Goal: Book appointment/travel/reservation

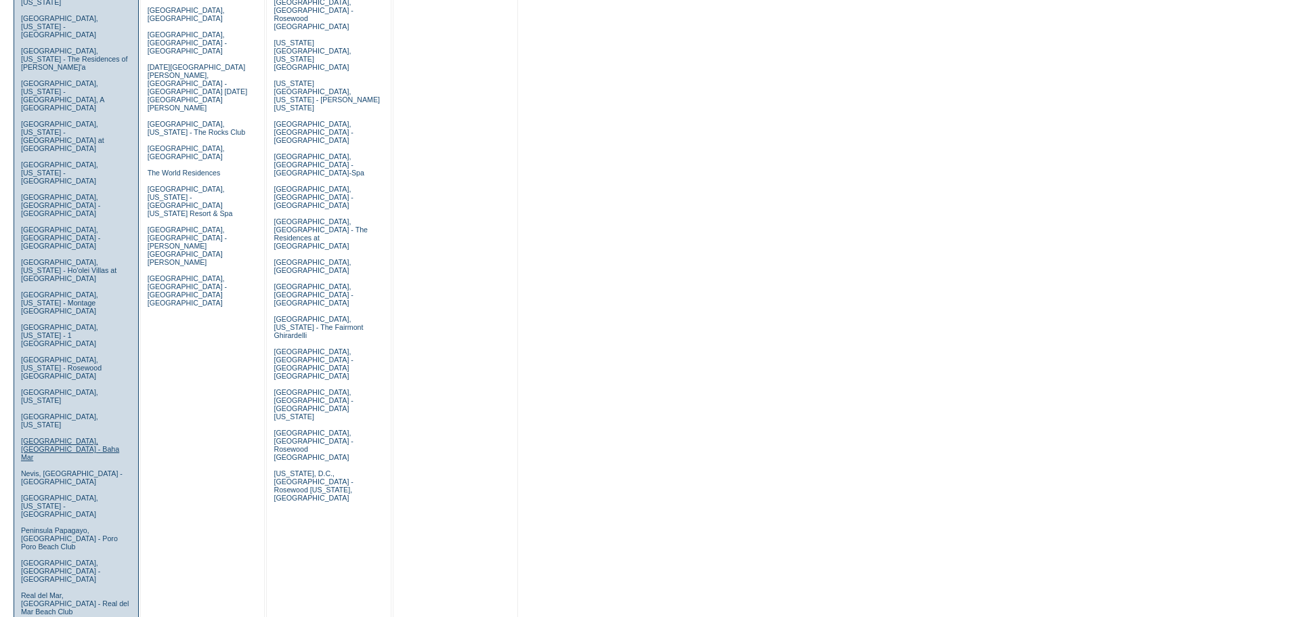
scroll to position [542, 0]
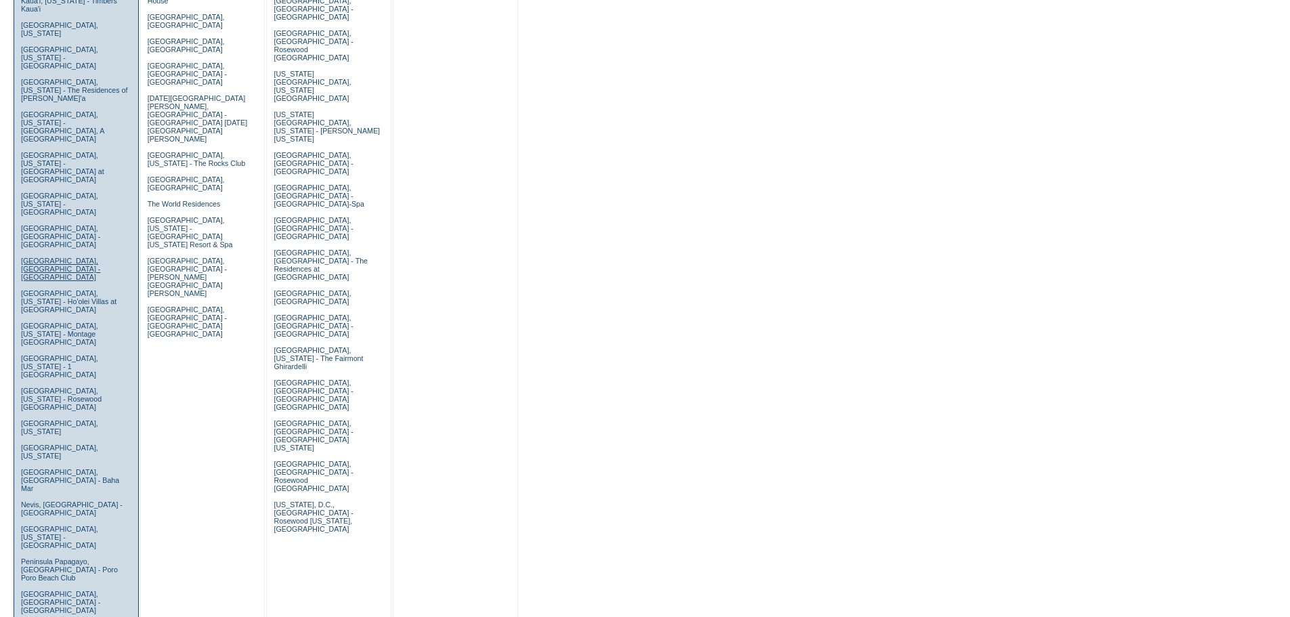
click at [70, 257] on link "[GEOGRAPHIC_DATA], [GEOGRAPHIC_DATA] - [GEOGRAPHIC_DATA]" at bounding box center [60, 269] width 79 height 24
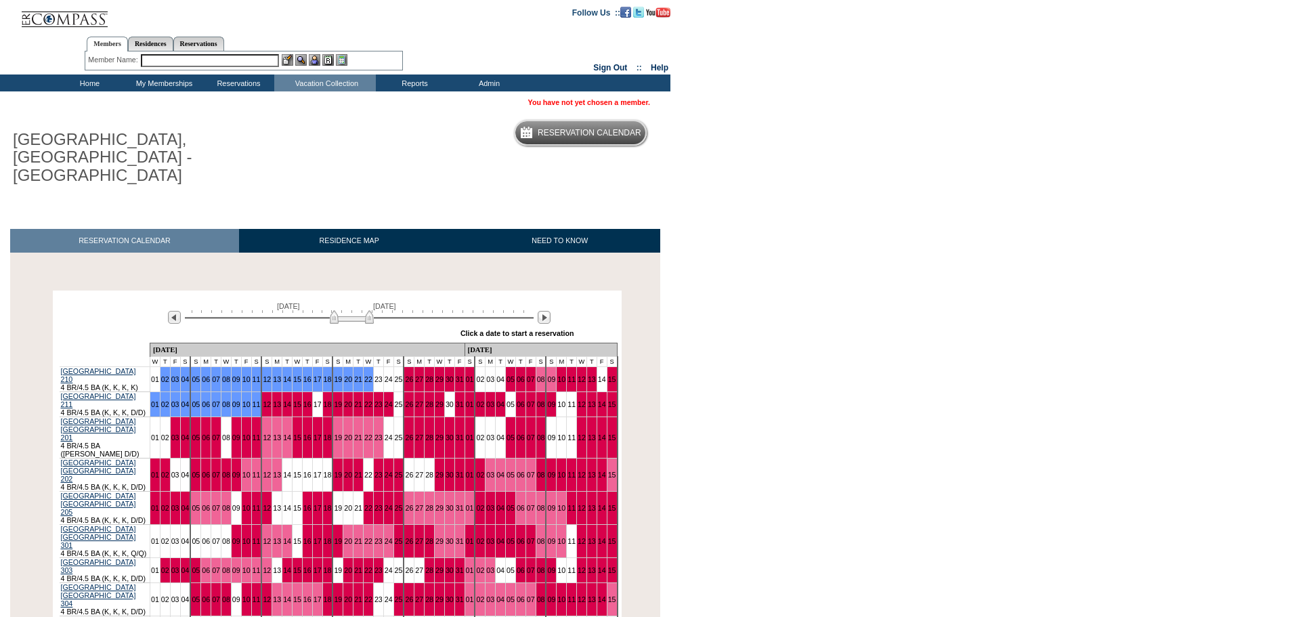
drag, startPoint x: 311, startPoint y: 297, endPoint x: 353, endPoint y: 304, distance: 43.2
click at [353, 310] on img at bounding box center [352, 317] width 44 height 14
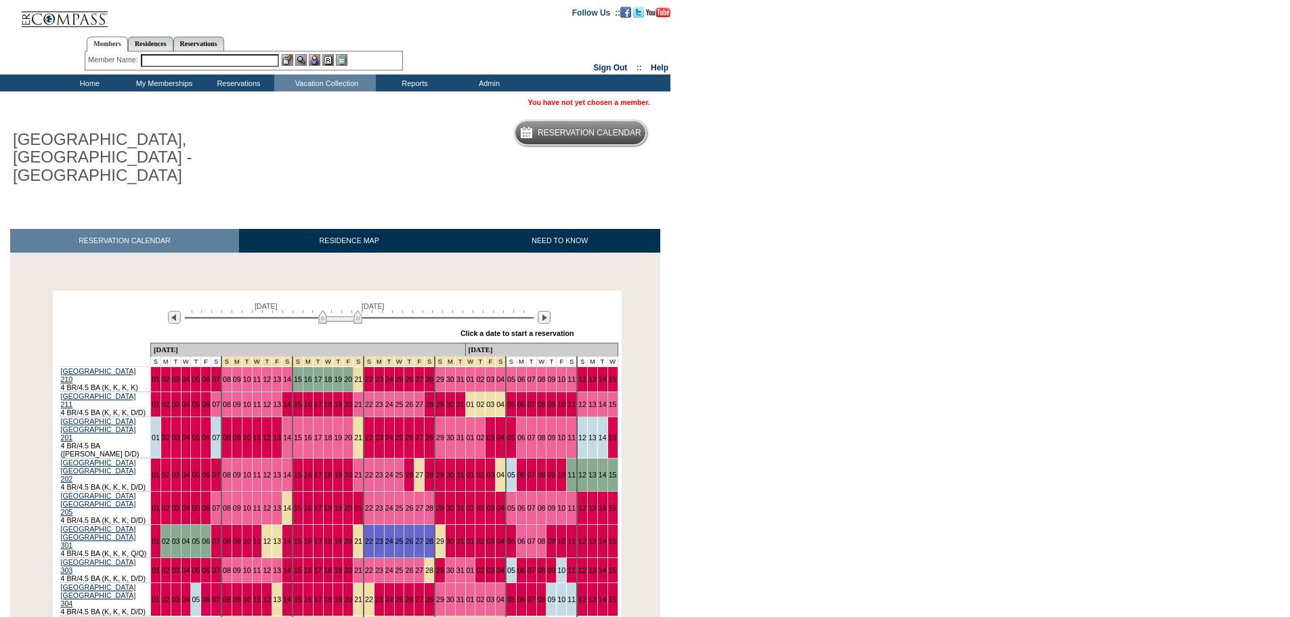
drag, startPoint x: 353, startPoint y: 298, endPoint x: 343, endPoint y: 300, distance: 11.0
click at [343, 310] on img at bounding box center [340, 317] width 44 height 14
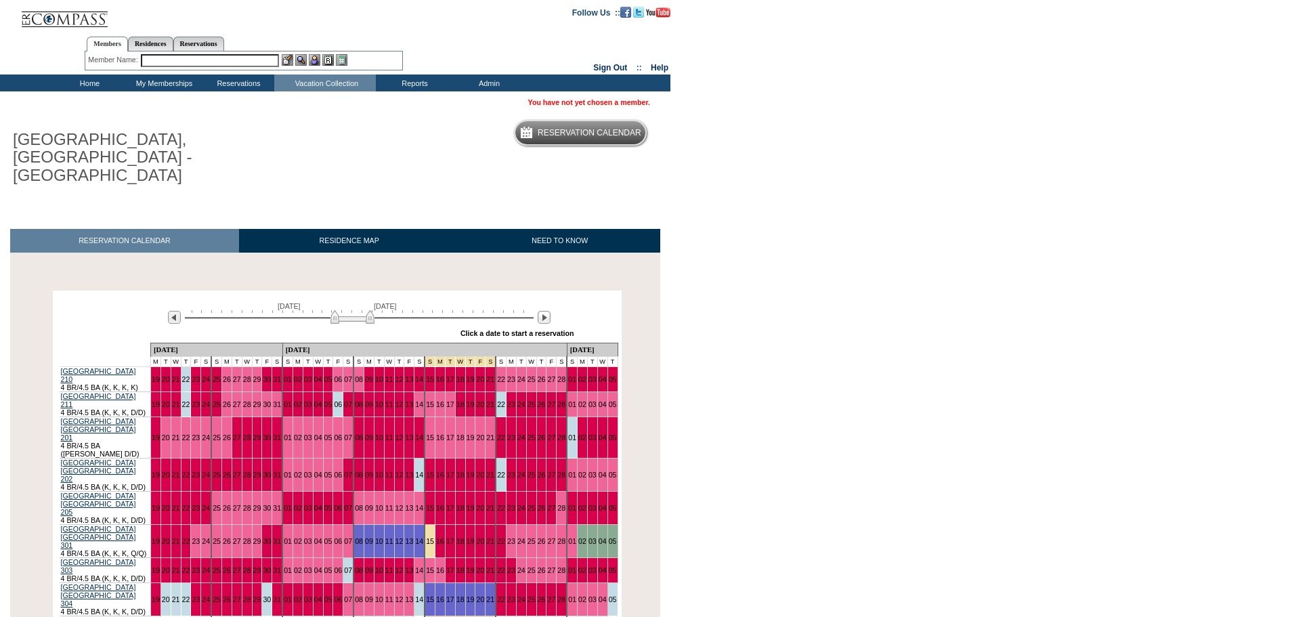
drag, startPoint x: 353, startPoint y: 303, endPoint x: 365, endPoint y: 303, distance: 12.2
click at [365, 310] on img at bounding box center [352, 317] width 44 height 14
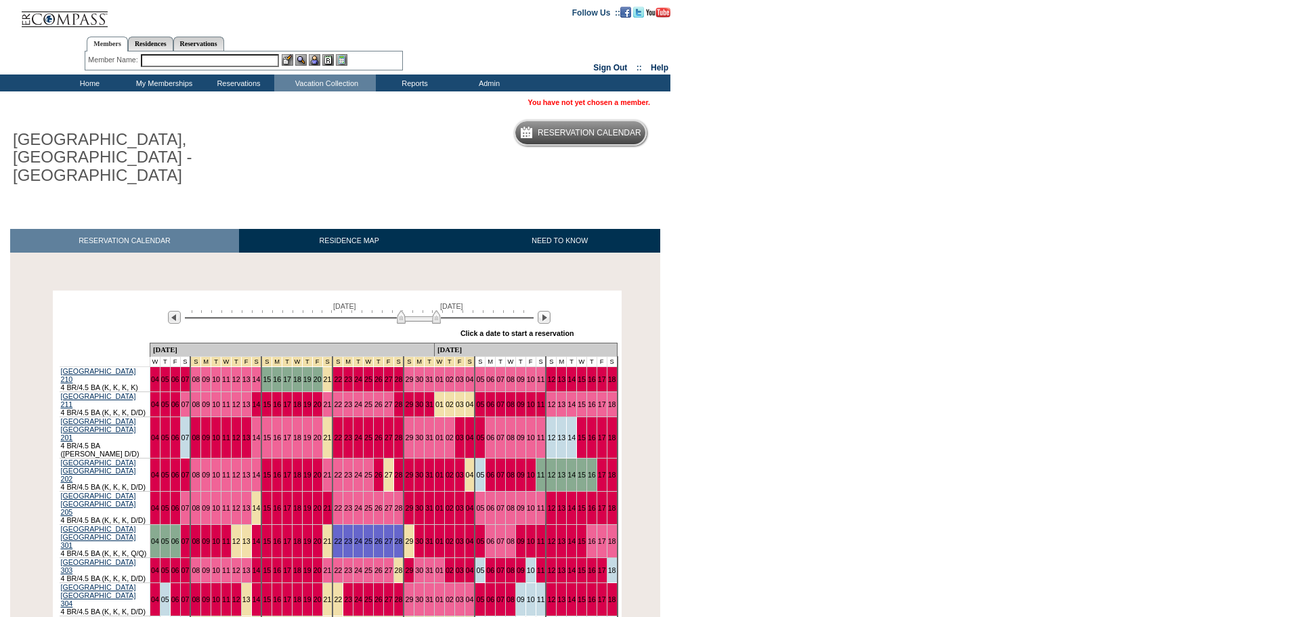
drag, startPoint x: 367, startPoint y: 300, endPoint x: 433, endPoint y: 303, distance: 66.4
click at [433, 310] on img at bounding box center [419, 317] width 44 height 14
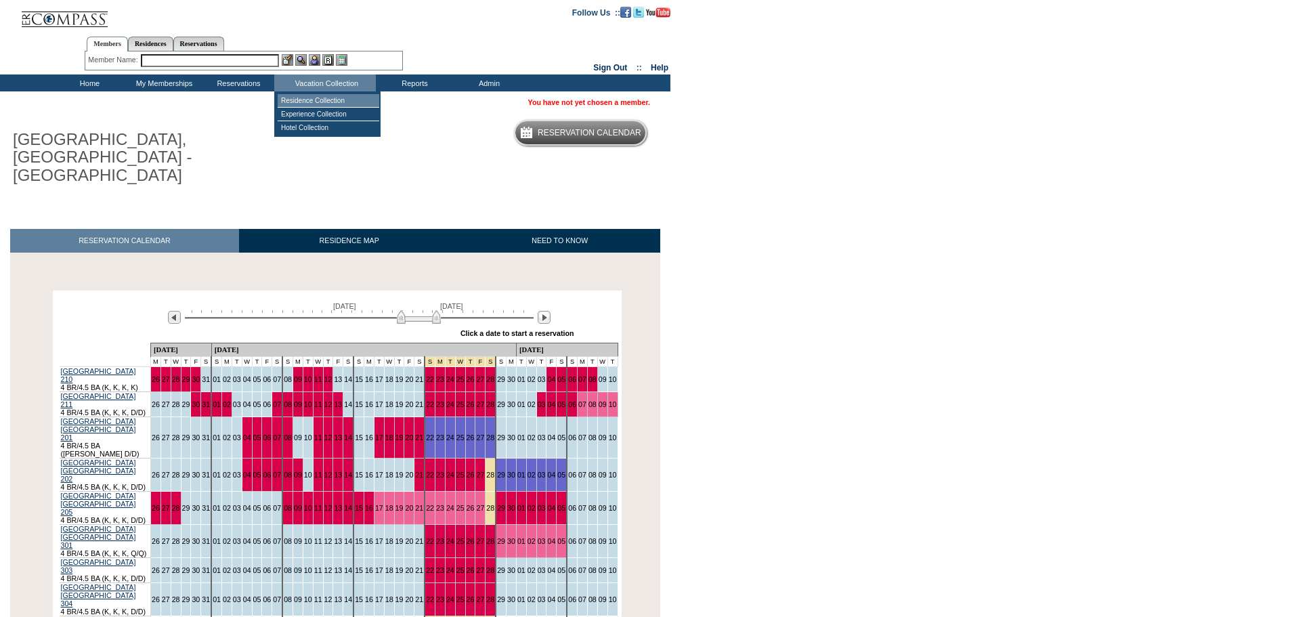
click at [326, 104] on td "Residence Collection" at bounding box center [329, 101] width 102 height 14
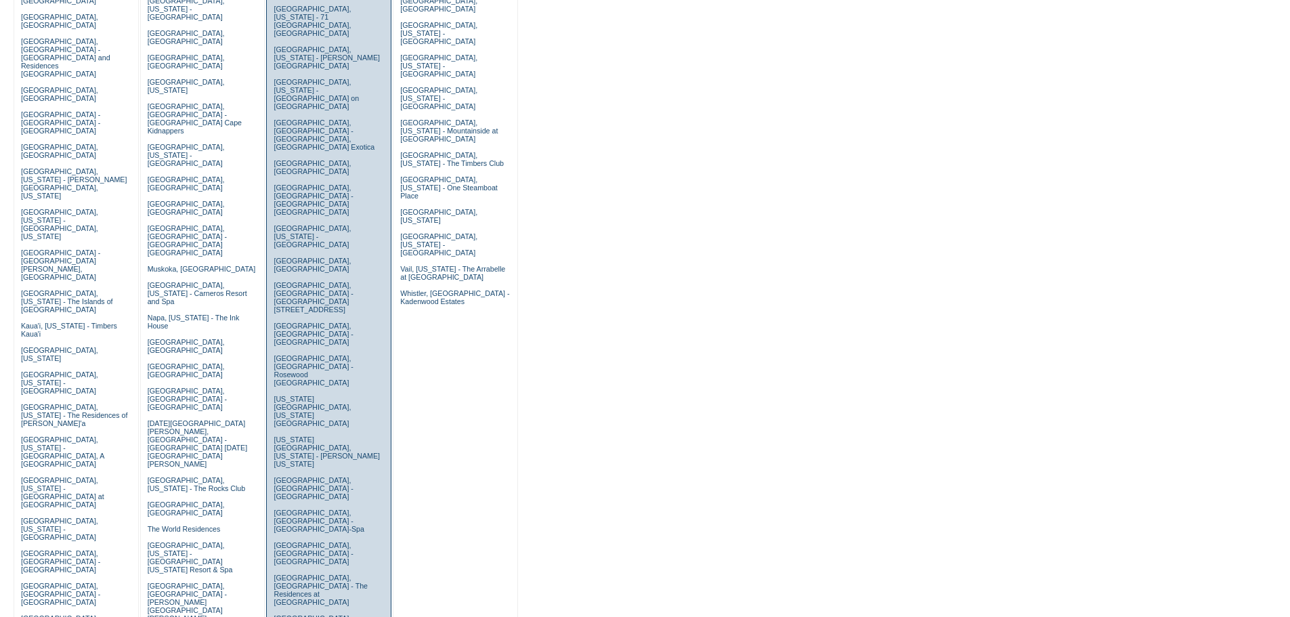
scroll to position [271, 0]
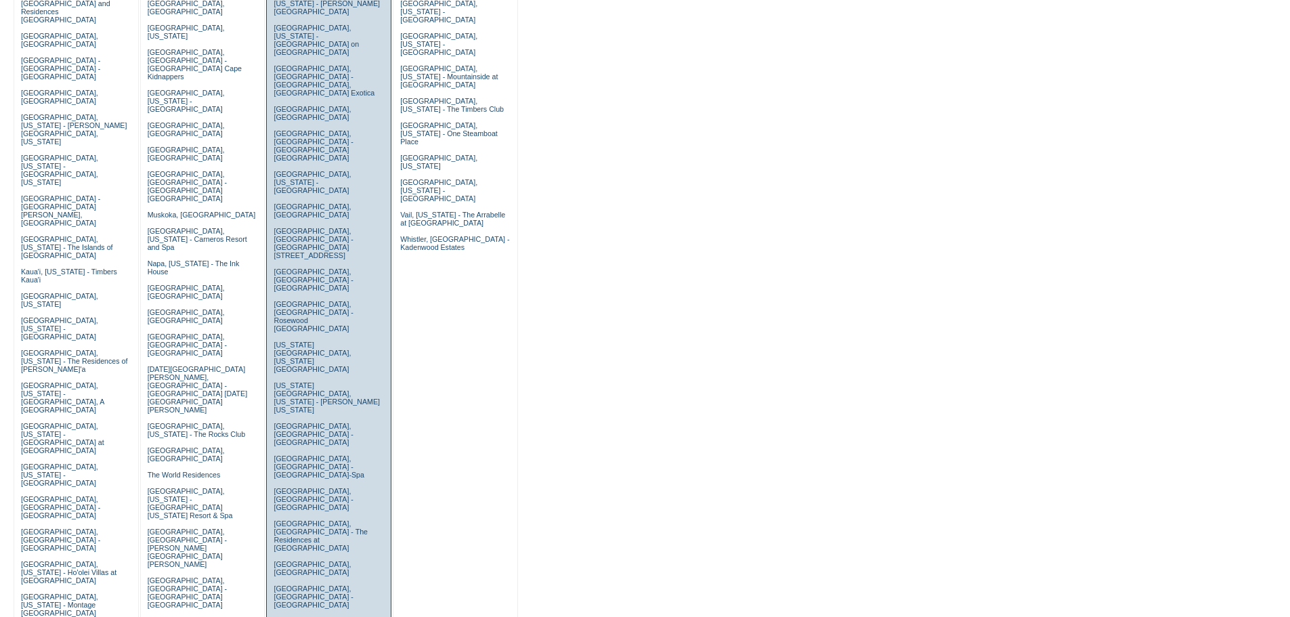
click at [300, 616] on link "[GEOGRAPHIC_DATA], [US_STATE] - The Fairmont Ghirardelli" at bounding box center [317, 629] width 89 height 24
